Goal: Task Accomplishment & Management: Manage account settings

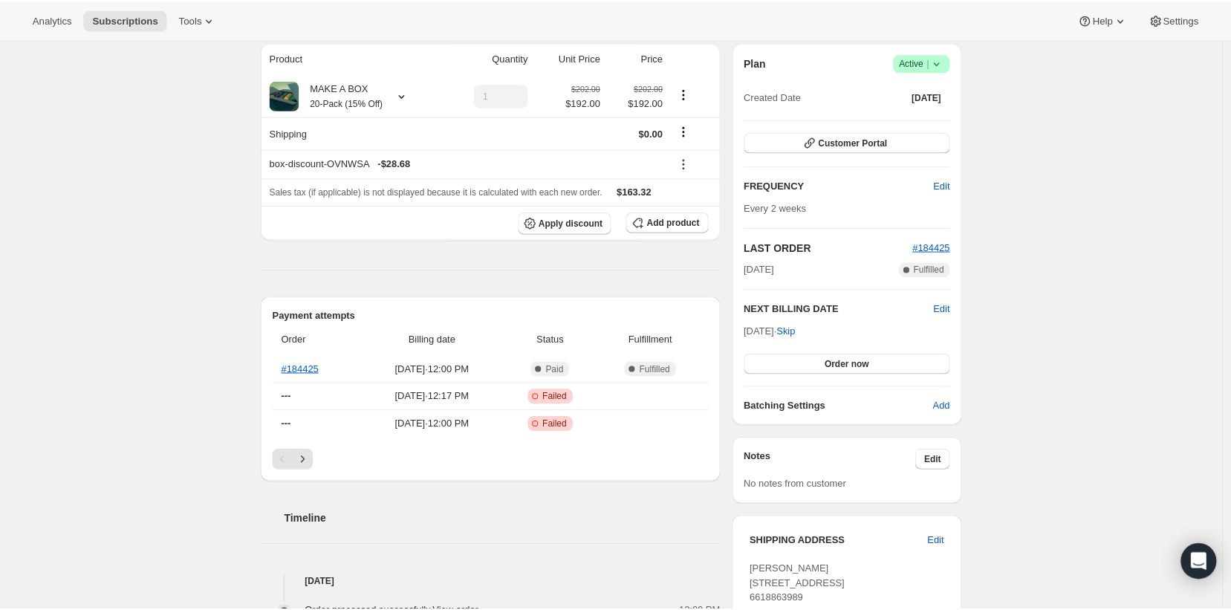
scroll to position [189, 0]
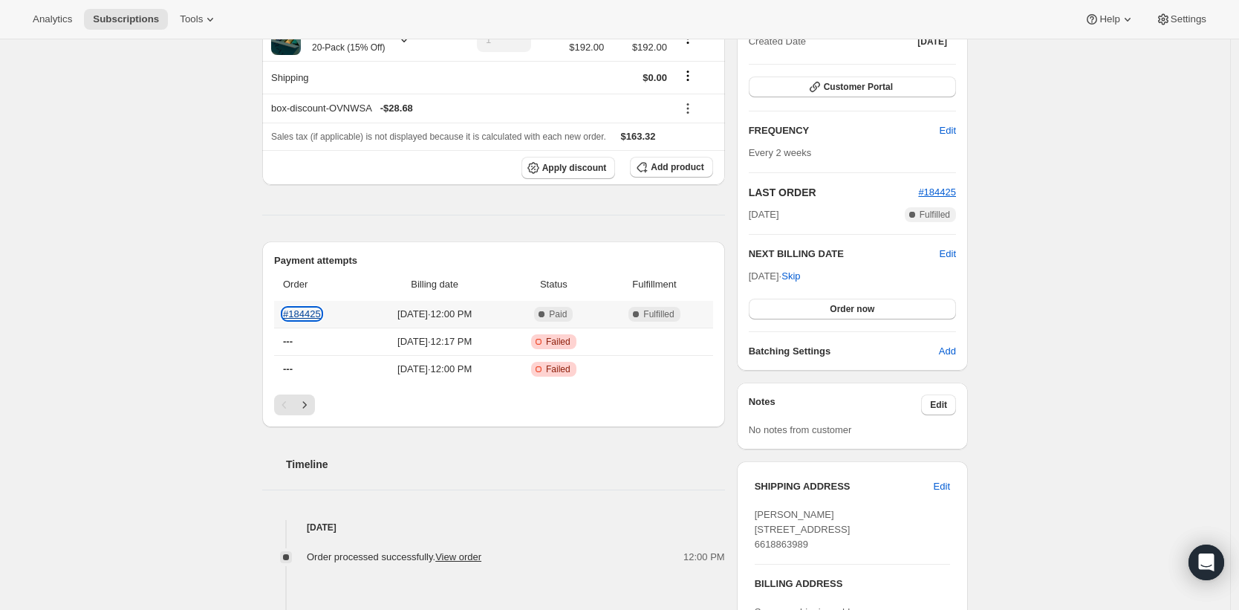
click at [321, 313] on link "#184425" at bounding box center [302, 313] width 38 height 11
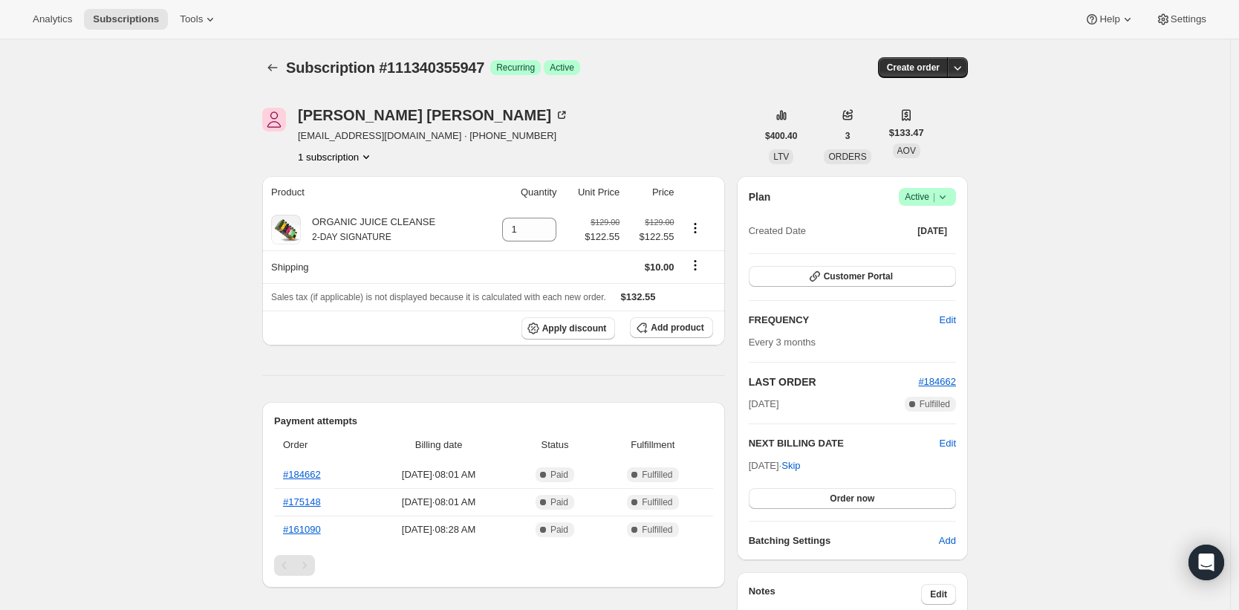
click at [940, 201] on icon at bounding box center [942, 196] width 15 height 15
click at [961, 244] on span "Cancel subscription" at bounding box center [926, 251] width 84 height 15
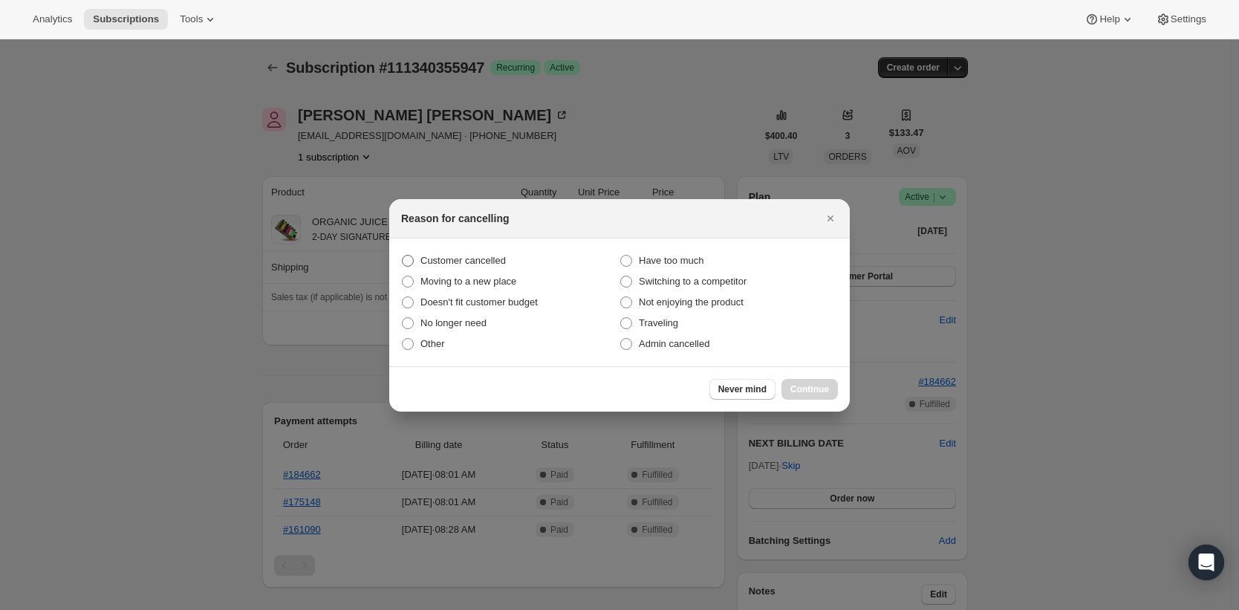
click at [506, 263] on span "Customer cancelled" at bounding box center [463, 260] width 85 height 11
click at [403, 256] on input "Customer cancelled" at bounding box center [402, 255] width 1 height 1
radio input "true"
click at [799, 372] on div "Never mind Continue" at bounding box center [619, 388] width 461 height 45
click at [800, 379] on button "Continue" at bounding box center [810, 389] width 56 height 21
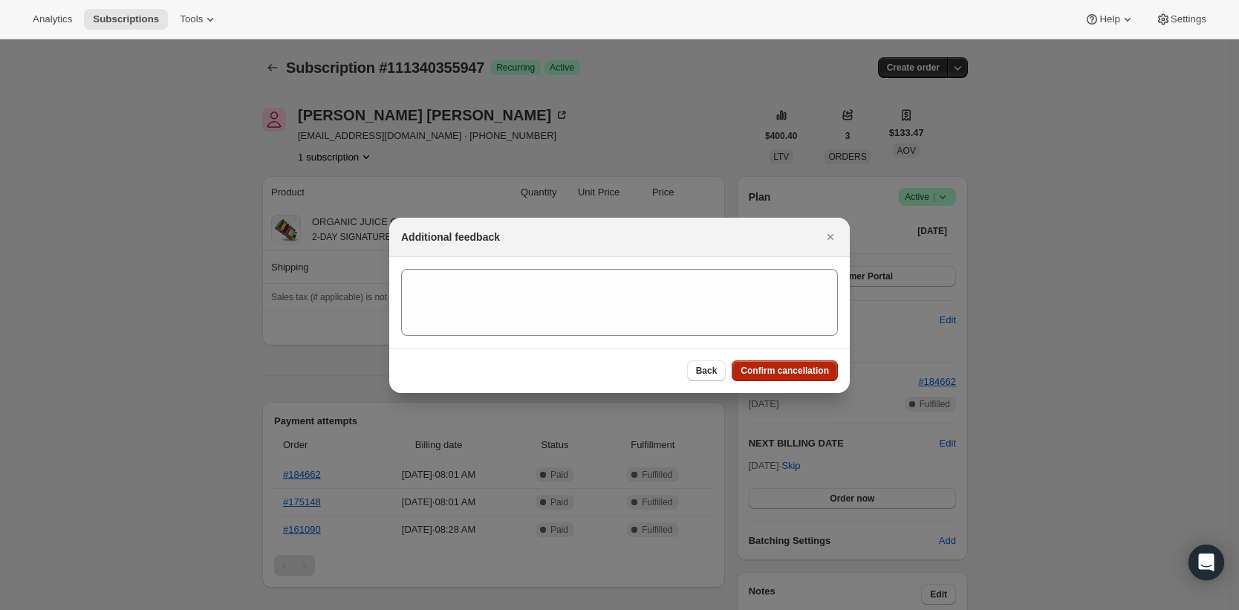
click at [800, 375] on span "Confirm cancellation" at bounding box center [785, 371] width 88 height 12
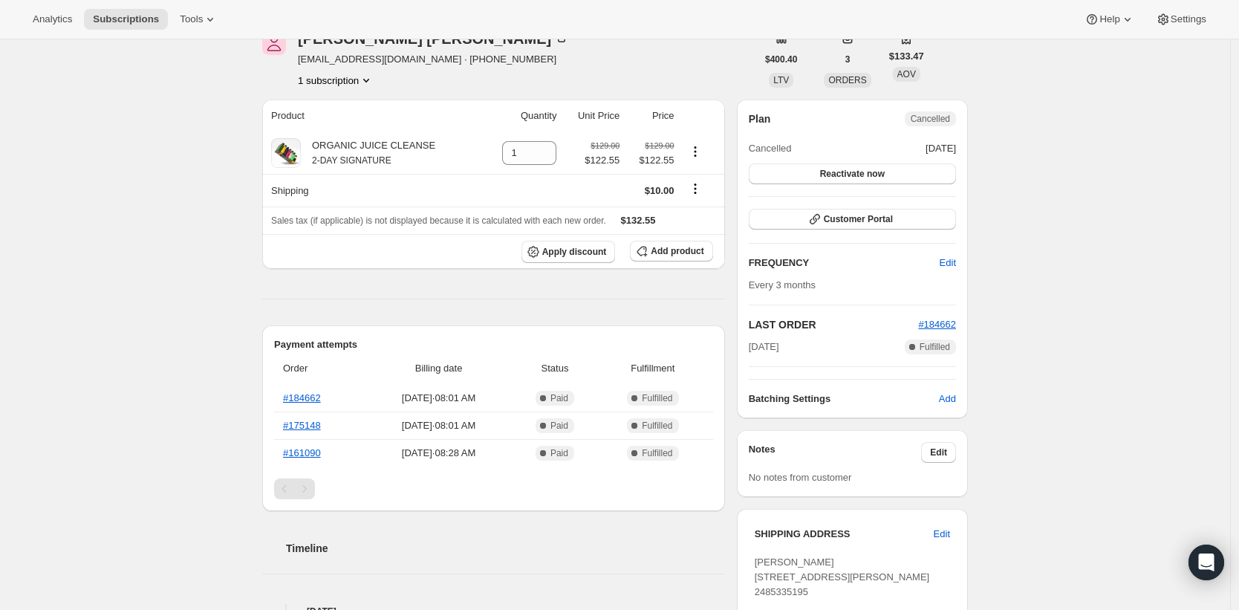
scroll to position [178, 0]
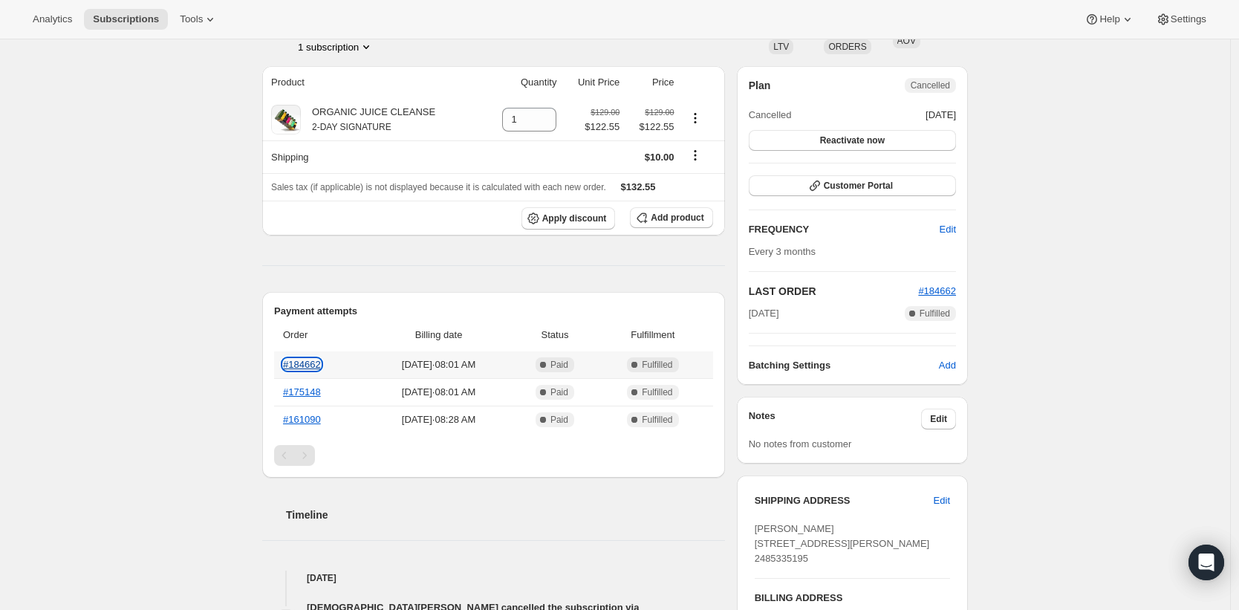
click at [297, 366] on link "#184662" at bounding box center [302, 364] width 38 height 11
